Goal: Information Seeking & Learning: Understand process/instructions

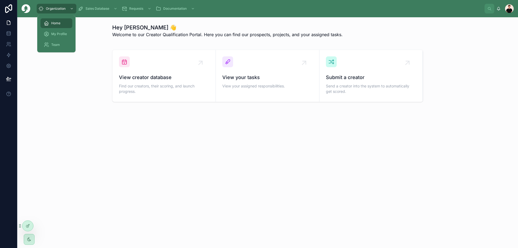
click at [71, 11] on div "scrollable content" at bounding box center [71, 8] width 7 height 9
click at [62, 31] on div "My Profile" at bounding box center [56, 34] width 25 height 9
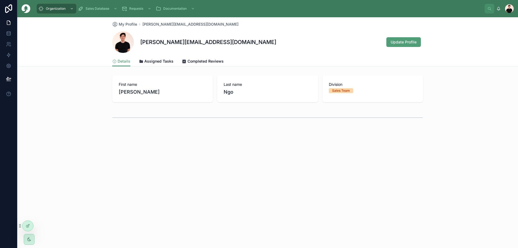
click at [148, 62] on span "Assigned Tasks" at bounding box center [158, 61] width 29 height 5
click at [199, 62] on span "Completed Reviews" at bounding box center [206, 61] width 36 height 5
click at [122, 60] on span "Details" at bounding box center [124, 61] width 13 height 5
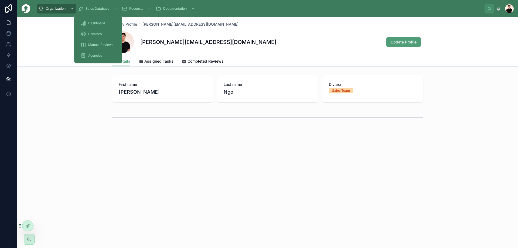
click at [94, 25] on span "Dashboard" at bounding box center [96, 23] width 17 height 4
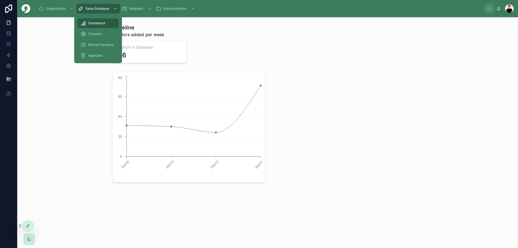
click at [106, 34] on div "Creators" at bounding box center [98, 34] width 35 height 9
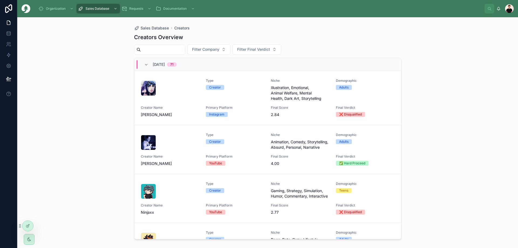
click at [165, 62] on span "[DATE]" at bounding box center [159, 64] width 12 height 5
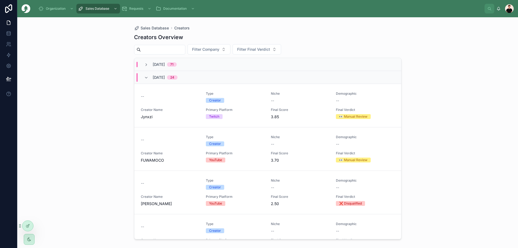
click at [168, 71] on div "September, 2025 24" at bounding box center [267, 77] width 267 height 13
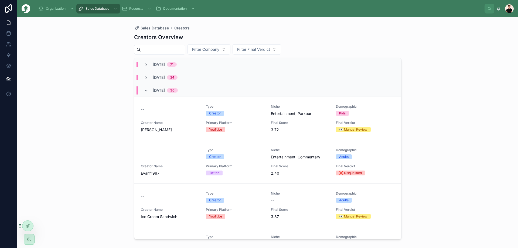
click at [164, 88] on span "[DATE]" at bounding box center [159, 90] width 12 height 5
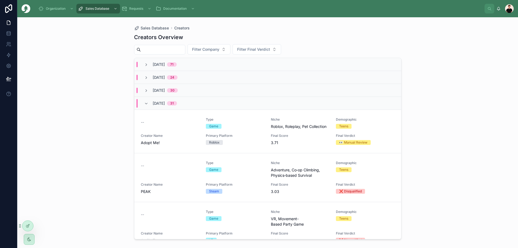
click at [159, 101] on span "[DATE]" at bounding box center [159, 103] width 12 height 5
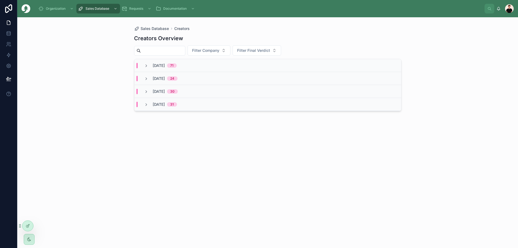
click at [158, 89] on span "[DATE]" at bounding box center [159, 91] width 12 height 5
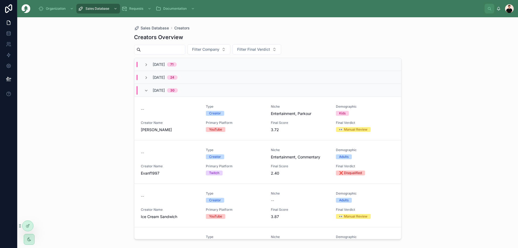
click at [158, 88] on span "[DATE]" at bounding box center [159, 90] width 12 height 5
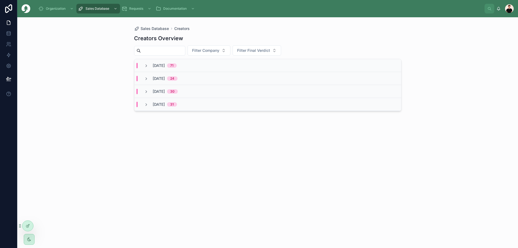
click at [165, 78] on span "[DATE]" at bounding box center [159, 78] width 12 height 5
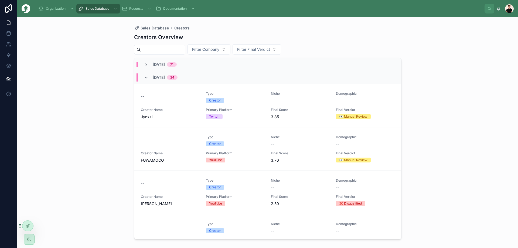
click at [165, 63] on span "[DATE]" at bounding box center [159, 64] width 12 height 5
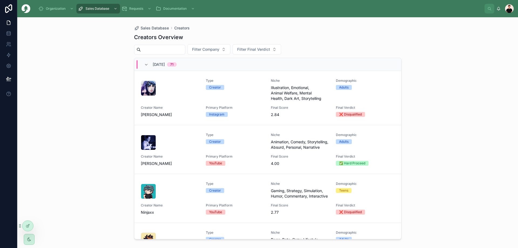
click at [165, 65] on span "[DATE]" at bounding box center [159, 64] width 12 height 5
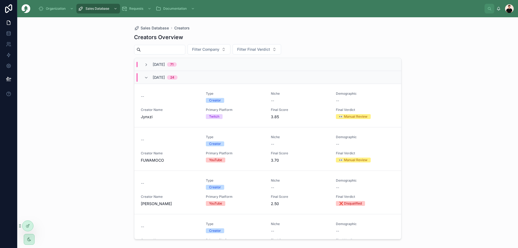
click at [165, 75] on div "September, 2025 24" at bounding box center [165, 77] width 25 height 9
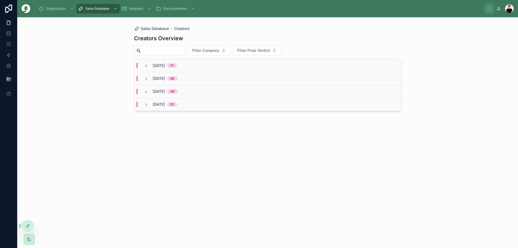
click at [171, 61] on div "October, 2025 71" at bounding box center [267, 65] width 267 height 13
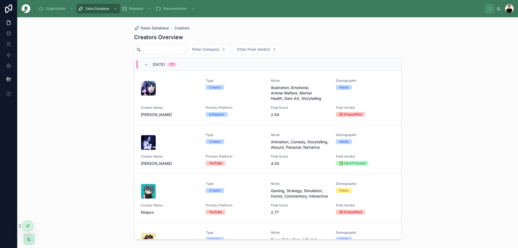
click at [144, 62] on div "October, 2025 71" at bounding box center [161, 64] width 46 height 9
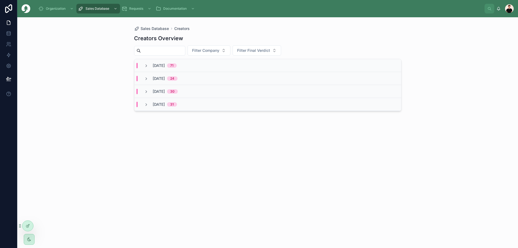
click at [160, 102] on span "[DATE]" at bounding box center [159, 104] width 12 height 5
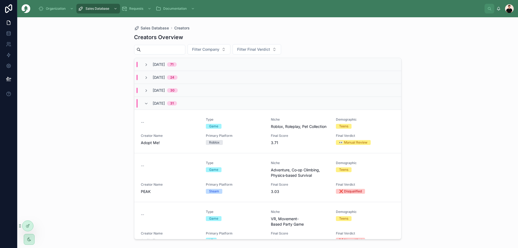
click at [161, 104] on span "[DATE]" at bounding box center [159, 103] width 12 height 5
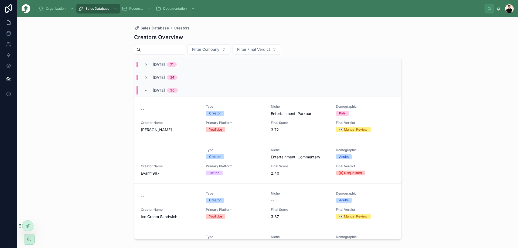
click at [165, 93] on span "[DATE]" at bounding box center [159, 90] width 12 height 5
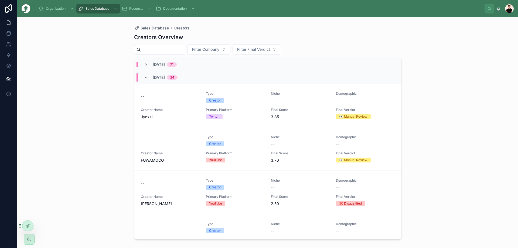
click at [165, 79] on span "[DATE]" at bounding box center [159, 77] width 12 height 5
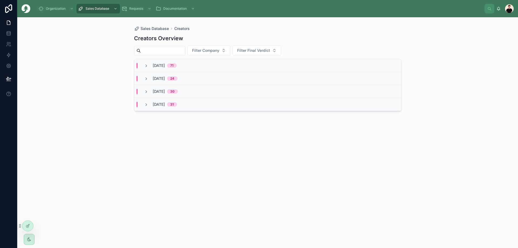
click at [175, 69] on div "October, 2025 71" at bounding box center [267, 65] width 267 height 13
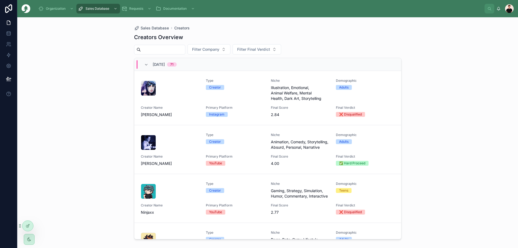
click at [165, 67] on span "[DATE]" at bounding box center [159, 64] width 12 height 5
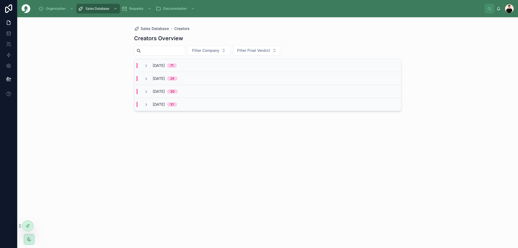
click at [165, 76] on span "[DATE]" at bounding box center [159, 78] width 12 height 5
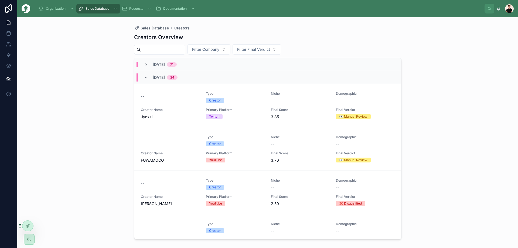
click at [165, 76] on span "[DATE]" at bounding box center [159, 77] width 12 height 5
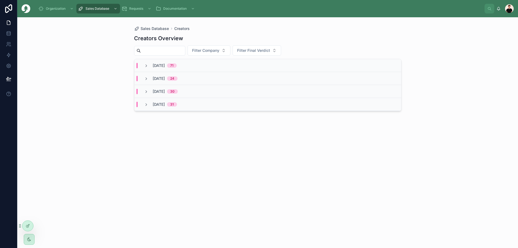
click at [173, 70] on div "October, 2025 71" at bounding box center [267, 65] width 267 height 13
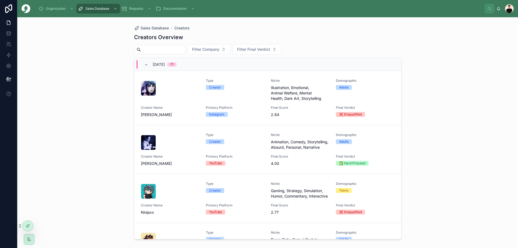
click at [171, 86] on div at bounding box center [170, 88] width 59 height 15
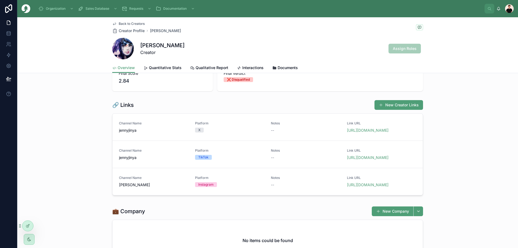
scroll to position [54, 0]
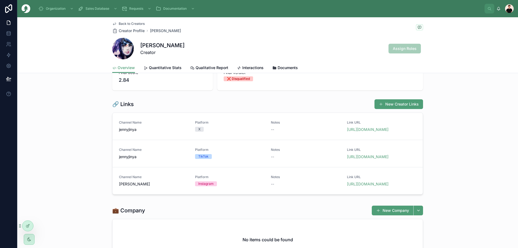
click at [352, 186] on link "[URL][DOMAIN_NAME]" at bounding box center [368, 184] width 42 height 5
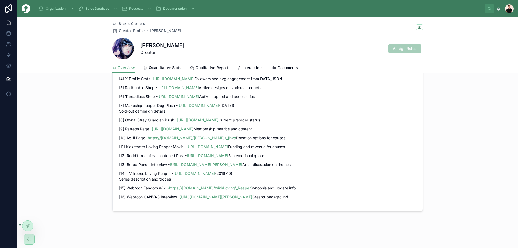
scroll to position [783, 0]
click at [131, 25] on span "Back to Creators" at bounding box center [132, 24] width 26 height 4
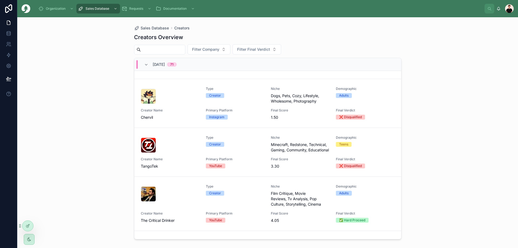
scroll to position [189, 0]
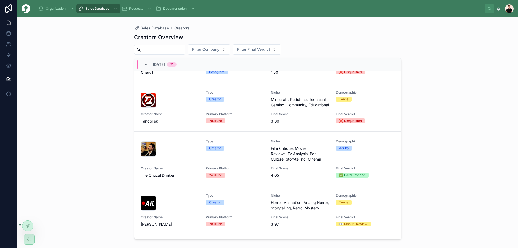
click at [193, 116] on span "Creator Name" at bounding box center [170, 114] width 59 height 4
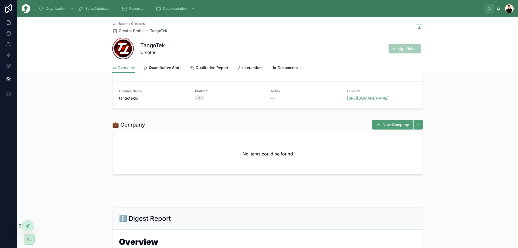
scroll to position [27, 0]
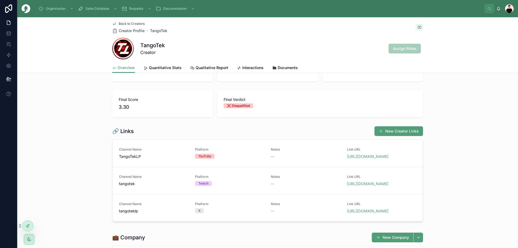
click at [376, 159] on link "[URL][DOMAIN_NAME]" at bounding box center [368, 156] width 42 height 5
click at [368, 186] on link "[URL][DOMAIN_NAME]" at bounding box center [368, 183] width 42 height 5
click at [352, 213] on link "[URL][DOMAIN_NAME]" at bounding box center [368, 211] width 42 height 5
click at [124, 23] on span "Back to Creators" at bounding box center [132, 24] width 26 height 4
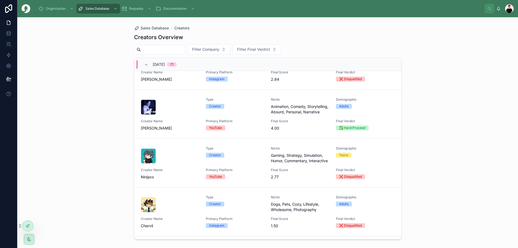
scroll to position [27, 0]
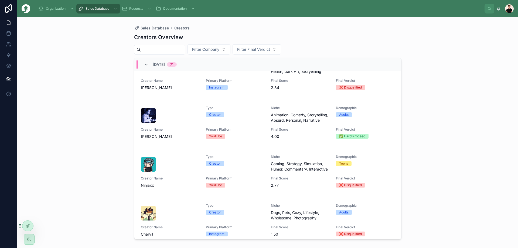
click at [165, 67] on span "[DATE]" at bounding box center [159, 64] width 12 height 5
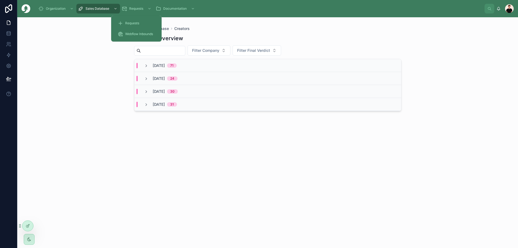
click at [136, 23] on span "Requests" at bounding box center [132, 23] width 14 height 4
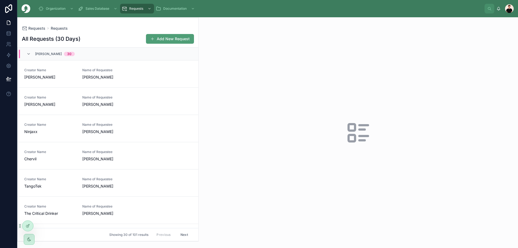
click at [75, 58] on div "[PERSON_NAME] 30" at bounding box center [108, 54] width 181 height 13
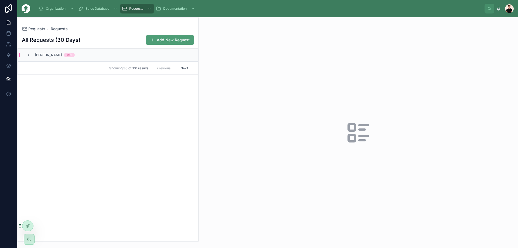
click at [94, 55] on div "[PERSON_NAME] 30" at bounding box center [108, 55] width 181 height 13
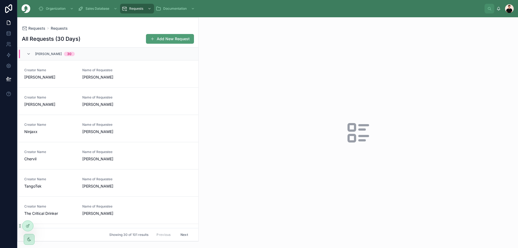
click at [94, 55] on div "[PERSON_NAME] 30" at bounding box center [108, 54] width 181 height 13
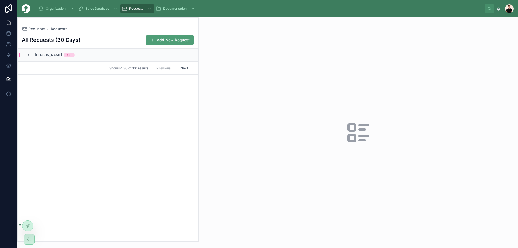
click at [90, 58] on div "[PERSON_NAME] 30" at bounding box center [108, 55] width 181 height 13
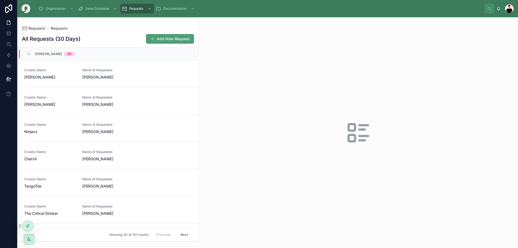
click at [78, 69] on div "Creator Name [PERSON_NAME] Name of Requestee [PERSON_NAME]" at bounding box center [108, 74] width 168 height 12
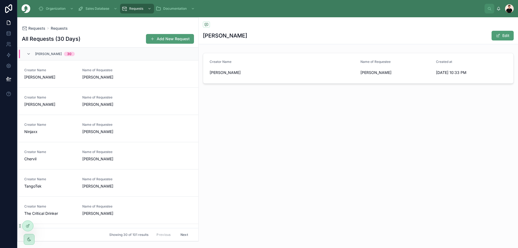
click at [86, 106] on span "[PERSON_NAME]" at bounding box center [108, 104] width 52 height 5
click at [113, 79] on span "[PERSON_NAME]" at bounding box center [108, 77] width 52 height 5
click at [109, 130] on span "[PERSON_NAME]" at bounding box center [108, 131] width 52 height 5
click at [119, 164] on link "Creator Name [PERSON_NAME] Name of Requestee [PERSON_NAME]" at bounding box center [108, 155] width 181 height 27
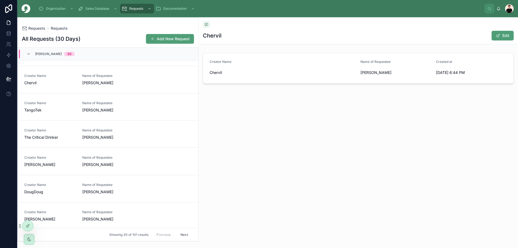
scroll to position [81, 0]
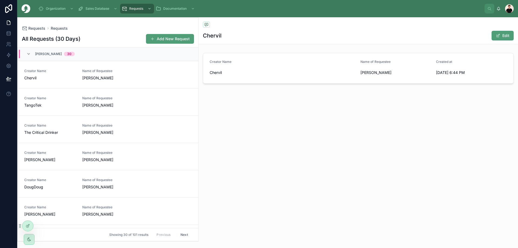
click at [131, 135] on link "Creator Name The Critical Drinker Name of Requestee [PERSON_NAME]" at bounding box center [108, 129] width 181 height 27
click at [116, 157] on span "[PERSON_NAME]" at bounding box center [108, 159] width 52 height 5
click at [117, 187] on span "[PERSON_NAME]" at bounding box center [108, 186] width 52 height 5
click at [104, 156] on span "Name of Requestee" at bounding box center [108, 154] width 52 height 4
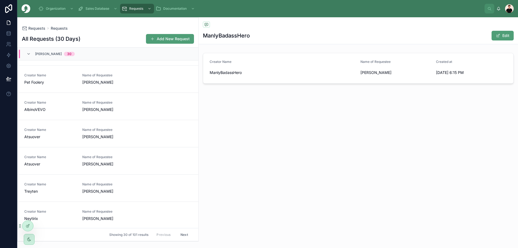
scroll to position [351, 0]
click at [113, 155] on span "Name of Requestee" at bounding box center [108, 155] width 52 height 4
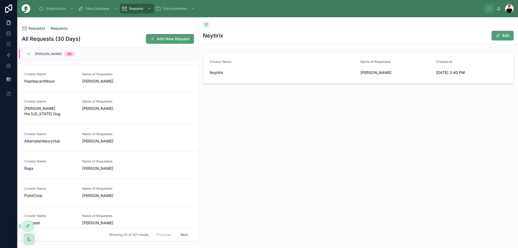
scroll to position [526, 0]
click at [116, 153] on link "Creator Name Rags Name of Requestee [PERSON_NAME]" at bounding box center [108, 166] width 181 height 27
click at [110, 96] on link "Creator Name [PERSON_NAME] the [US_STATE] Dog Name of Requestee [PERSON_NAME]" at bounding box center [108, 109] width 181 height 33
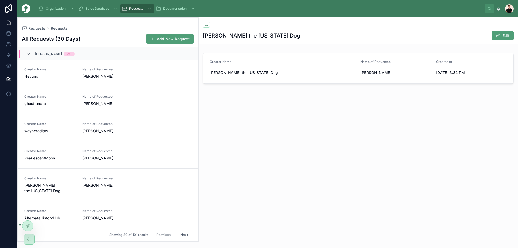
scroll to position [445, 0]
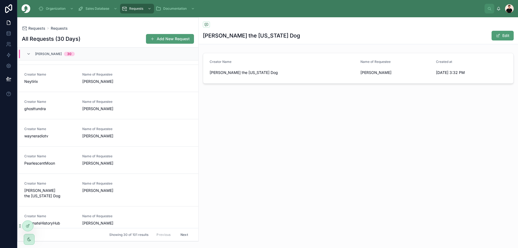
click at [123, 116] on link "Creator Name ghosttundra Name of Requestee [PERSON_NAME]" at bounding box center [108, 105] width 181 height 27
click at [111, 95] on link "Creator Name ghosttundra Name of Requestee [PERSON_NAME]" at bounding box center [108, 105] width 181 height 27
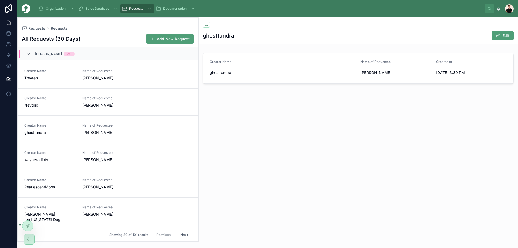
scroll to position [405, 0]
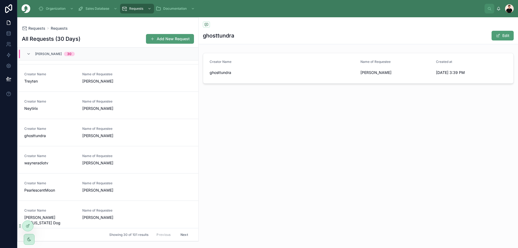
click at [111, 106] on span "[PERSON_NAME]" at bounding box center [108, 108] width 52 height 5
click at [113, 82] on span "[PERSON_NAME]" at bounding box center [108, 81] width 52 height 5
click at [107, 135] on span "[PERSON_NAME]" at bounding box center [108, 134] width 52 height 5
click at [117, 106] on span "[PERSON_NAME]" at bounding box center [108, 107] width 52 height 5
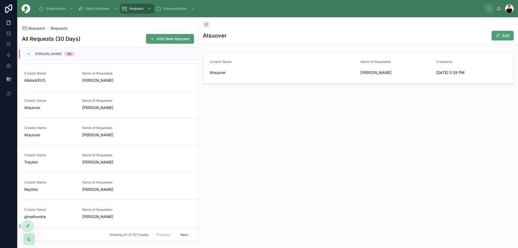
click at [124, 73] on span "Name of Requestee" at bounding box center [108, 73] width 52 height 4
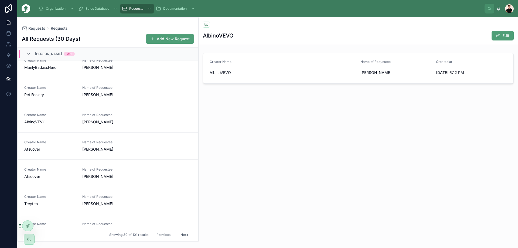
scroll to position [216, 0]
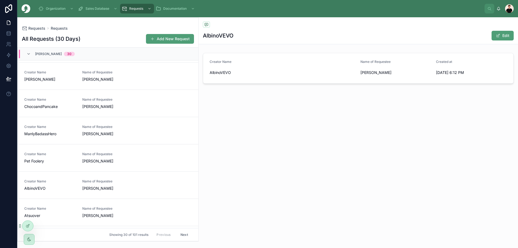
click at [48, 55] on span "[PERSON_NAME]" at bounding box center [48, 54] width 27 height 4
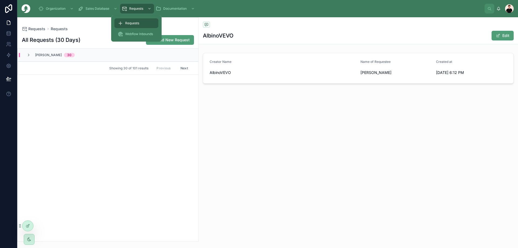
click at [135, 32] on span "Webflow Inbounds" at bounding box center [139, 34] width 28 height 4
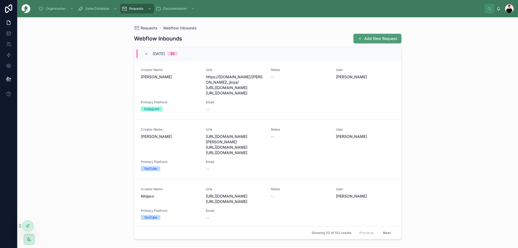
click at [160, 55] on span "[DATE]" at bounding box center [159, 53] width 12 height 5
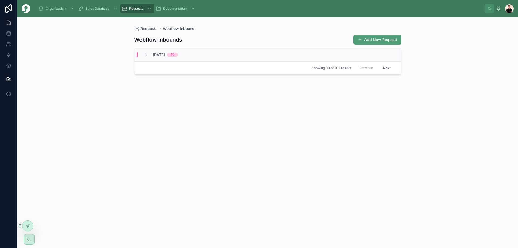
click at [165, 55] on span "[DATE]" at bounding box center [159, 54] width 12 height 5
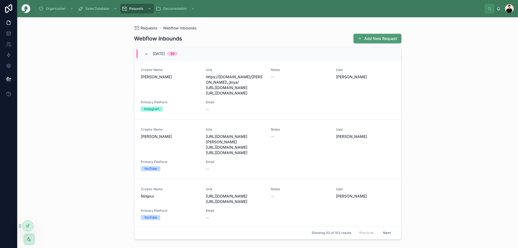
click at [161, 55] on span "[DATE]" at bounding box center [159, 53] width 12 height 5
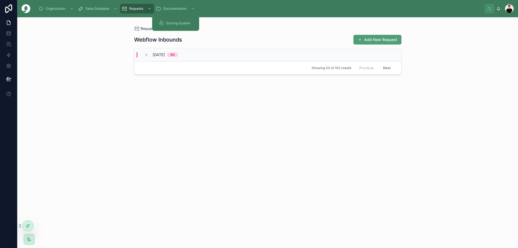
click at [175, 23] on span "Scoring System" at bounding box center [178, 23] width 24 height 4
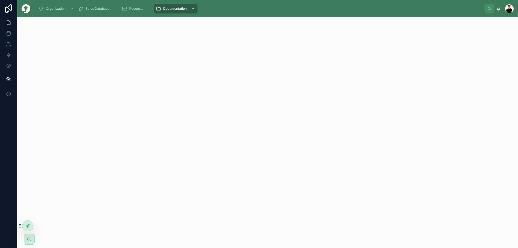
drag, startPoint x: 25, startPoint y: 8, endPoint x: 29, endPoint y: 10, distance: 3.6
click at [25, 8] on img at bounding box center [26, 8] width 9 height 9
